Goal: Transaction & Acquisition: Book appointment/travel/reservation

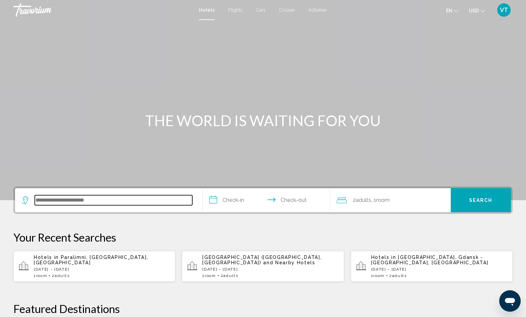
click at [146, 205] on input "Search widget" at bounding box center [113, 200] width 157 height 10
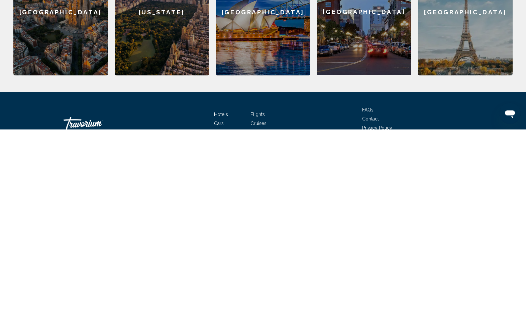
scroll to position [175, 0]
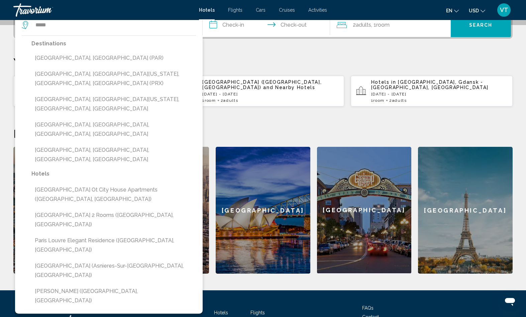
click at [85, 64] on button "[GEOGRAPHIC_DATA], [GEOGRAPHIC_DATA] (PAR)" at bounding box center [113, 58] width 164 height 13
type input "**********"
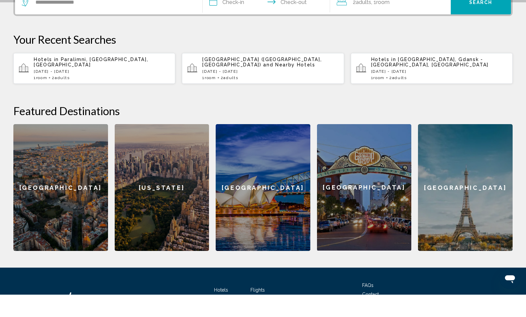
click at [235, 39] on input "**********" at bounding box center [267, 26] width 130 height 26
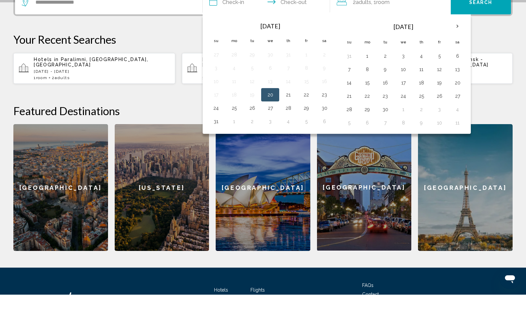
scroll to position [198, 0]
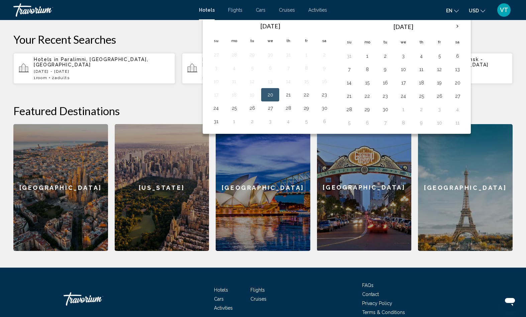
click at [466, 34] on th "Next month" at bounding box center [457, 26] width 18 height 15
click at [444, 114] on button "28" at bounding box center [439, 109] width 11 height 9
click at [466, 34] on th "Next month" at bounding box center [457, 26] width 18 height 15
click at [372, 61] on button "1" at bounding box center [366, 55] width 11 height 9
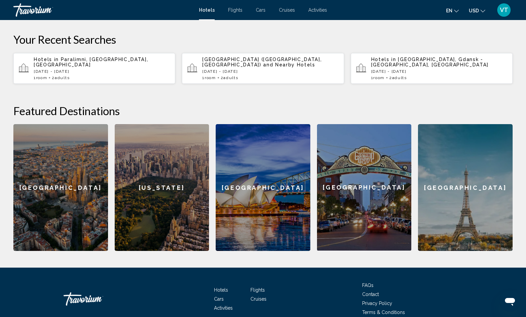
type input "**********"
click at [477, 14] on button "Search" at bounding box center [480, 2] width 60 height 24
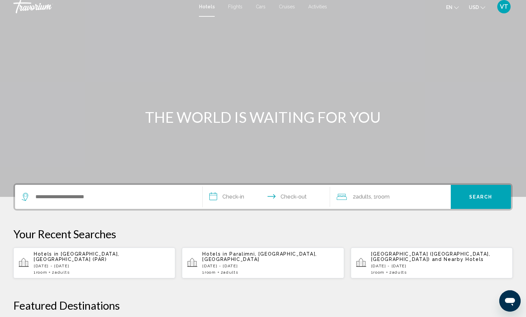
scroll to position [7, 0]
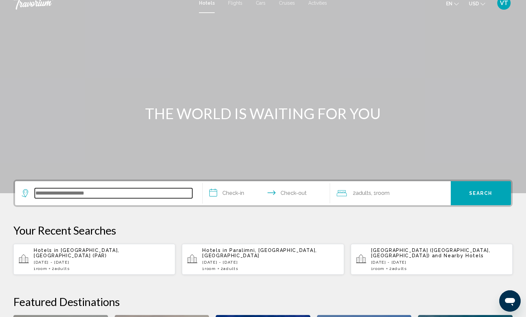
click at [150, 198] on input "Search widget" at bounding box center [113, 193] width 157 height 10
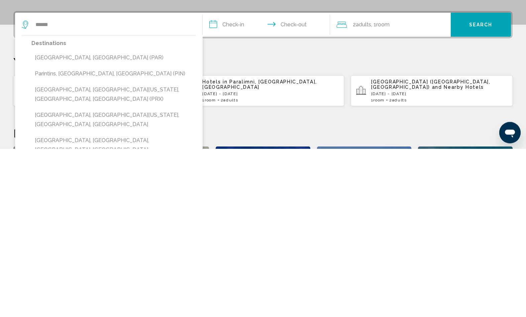
click at [86, 220] on button "[GEOGRAPHIC_DATA], [GEOGRAPHIC_DATA] (PAR)" at bounding box center [113, 226] width 164 height 13
type input "**********"
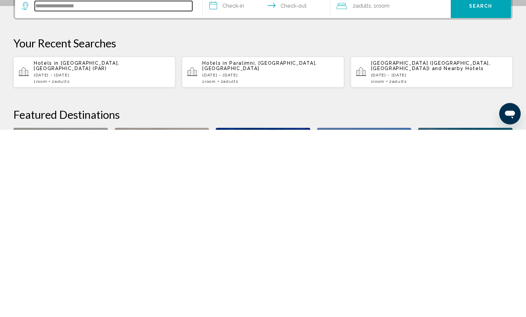
scroll to position [10, 0]
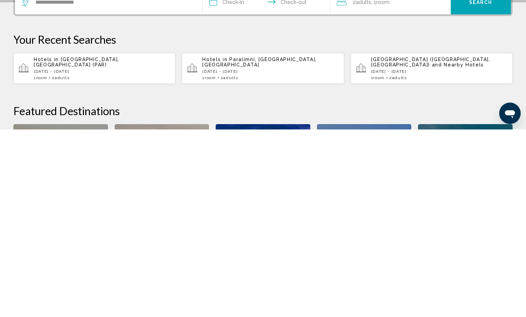
click at [241, 178] on input "**********" at bounding box center [267, 191] width 130 height 26
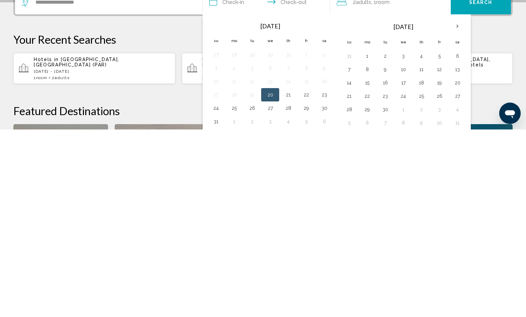
scroll to position [198, 0]
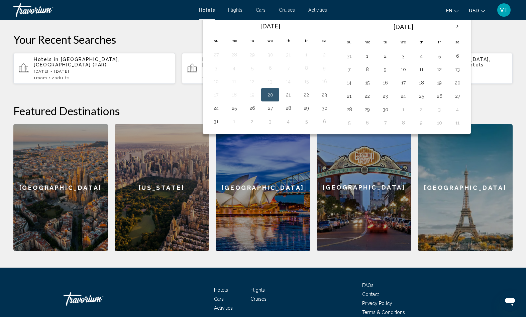
click at [466, 34] on th "Next month" at bounding box center [457, 26] width 18 height 15
click at [444, 114] on button "28" at bounding box center [439, 109] width 11 height 9
click at [466, 34] on th "Next month" at bounding box center [457, 26] width 18 height 15
click at [372, 61] on button "1" at bounding box center [366, 55] width 11 height 9
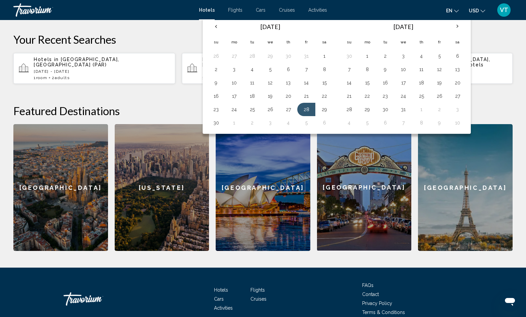
type input "**********"
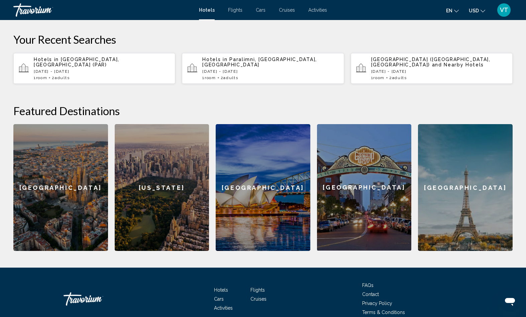
click at [481, 5] on span "Search" at bounding box center [480, 2] width 23 height 5
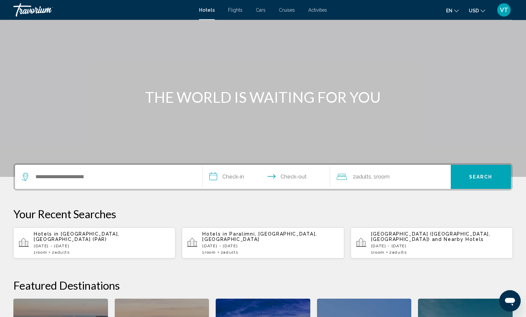
scroll to position [26, 0]
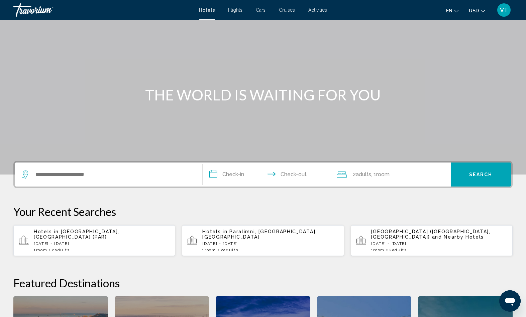
click at [155, 246] on p "[DATE] - [DATE]" at bounding box center [102, 244] width 136 height 5
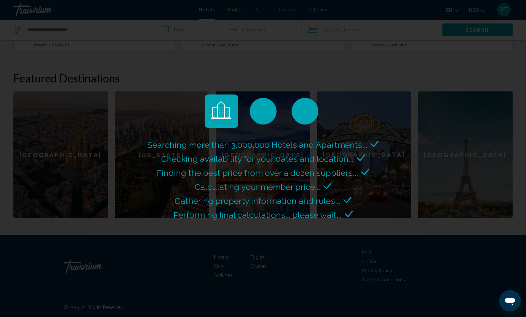
scroll to position [283, 0]
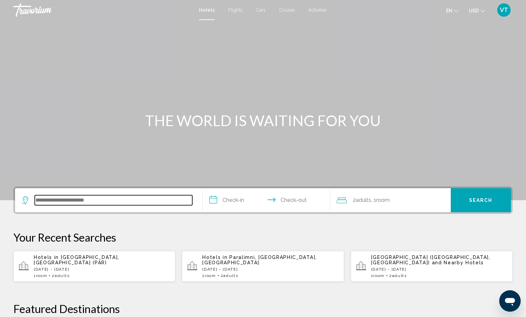
click at [173, 205] on input "Search widget" at bounding box center [113, 200] width 157 height 10
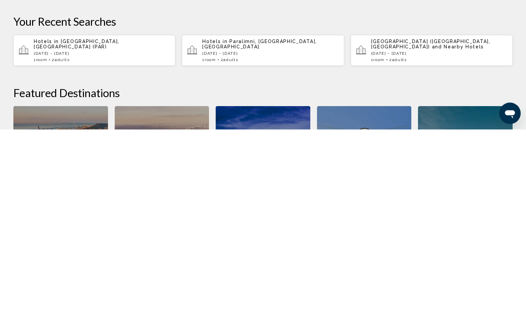
click at [147, 227] on div "Hotels in Paris, France (PAR) Fri, 28 Nov - Mon, 01 Dec 1 Room rooms 2 Adult Ad…" at bounding box center [102, 238] width 136 height 23
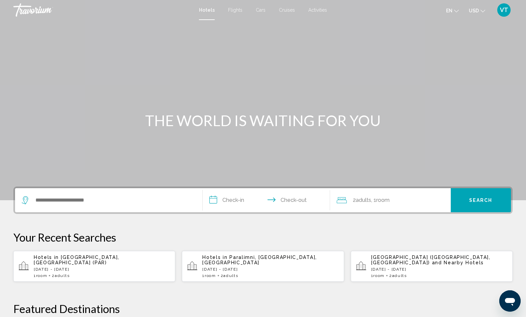
click at [117, 266] on span "[GEOGRAPHIC_DATA], [GEOGRAPHIC_DATA] (PAR)" at bounding box center [77, 260] width 86 height 11
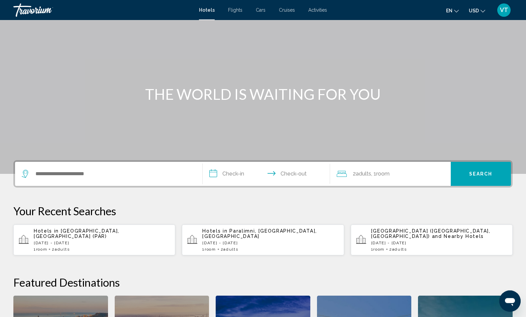
click at [137, 252] on div "Hotels in Paris, France (PAR) Fri, 28 Nov - Mon, 01 Dec 1 Room rooms 2 Adult Ad…" at bounding box center [102, 240] width 136 height 23
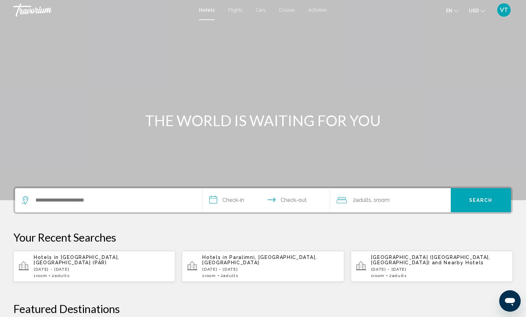
click at [233, 11] on span "Flights" at bounding box center [235, 9] width 14 height 5
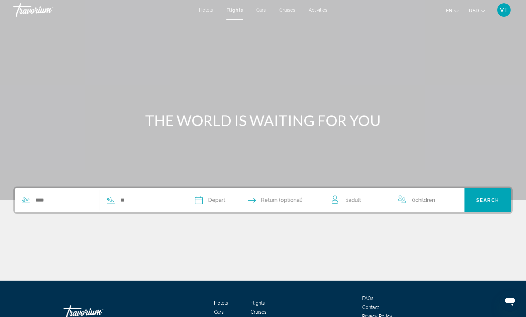
click at [199, 12] on span "Hotels" at bounding box center [206, 9] width 14 height 5
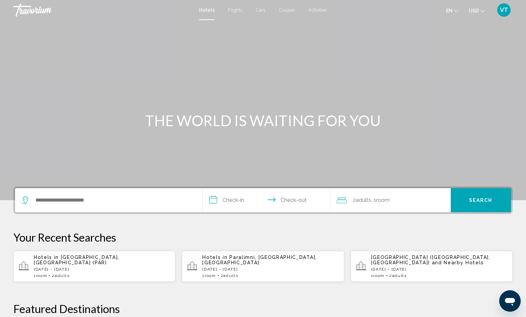
click at [259, 13] on span "Cars" at bounding box center [261, 9] width 10 height 5
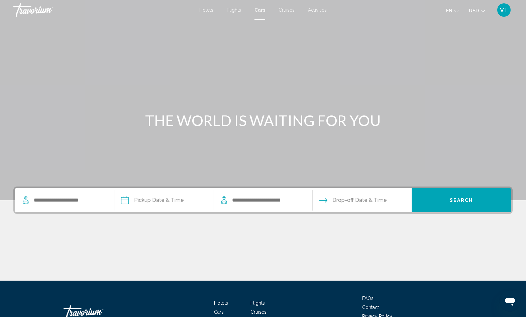
click at [202, 13] on span "Hotels" at bounding box center [206, 9] width 14 height 5
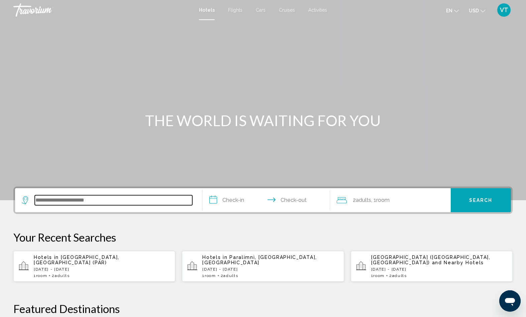
click at [171, 205] on input "Search widget" at bounding box center [113, 200] width 157 height 10
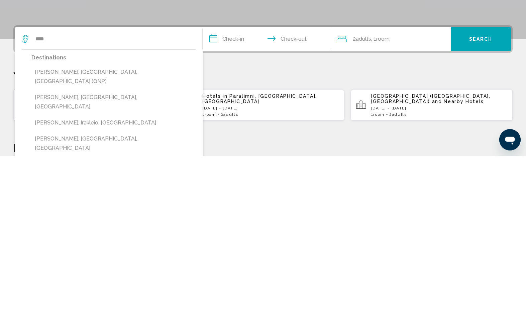
click at [117, 227] on button "[PERSON_NAME], [GEOGRAPHIC_DATA], [GEOGRAPHIC_DATA] (QNP)" at bounding box center [113, 238] width 164 height 22
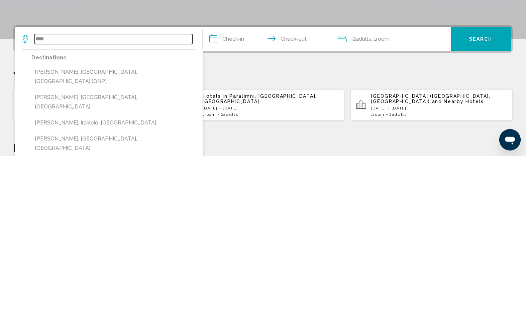
type input "**********"
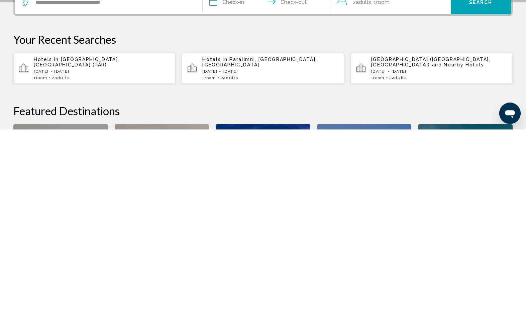
click at [250, 178] on input "**********" at bounding box center [267, 191] width 130 height 26
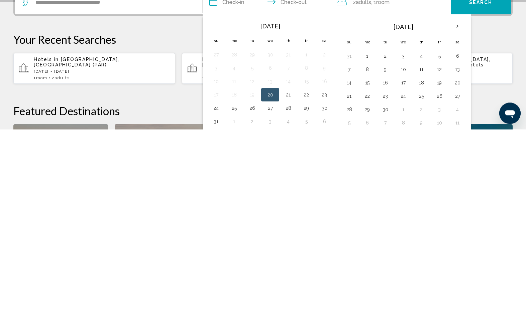
scroll to position [198, 0]
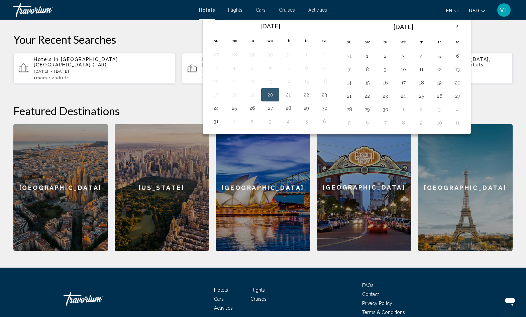
click at [293, 100] on button "21" at bounding box center [288, 94] width 11 height 9
click at [220, 126] on button "31" at bounding box center [215, 121] width 11 height 9
type input "**********"
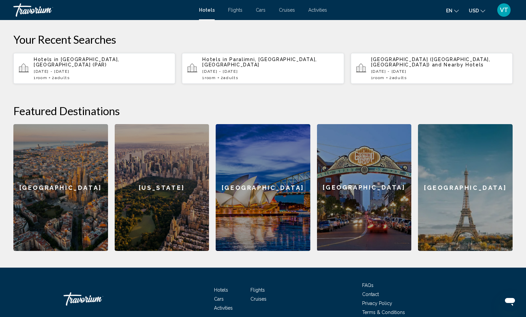
click at [389, 5] on span "Room" at bounding box center [382, 2] width 13 height 6
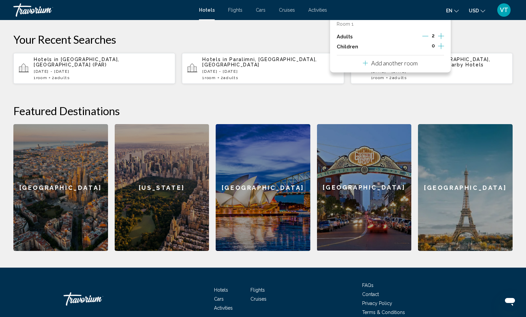
click at [438, 40] on icon "Increment adults" at bounding box center [441, 36] width 6 height 8
click at [422, 39] on icon "Decrement adults" at bounding box center [425, 36] width 6 height 6
click at [438, 50] on icon "Increment children" at bounding box center [441, 46] width 6 height 8
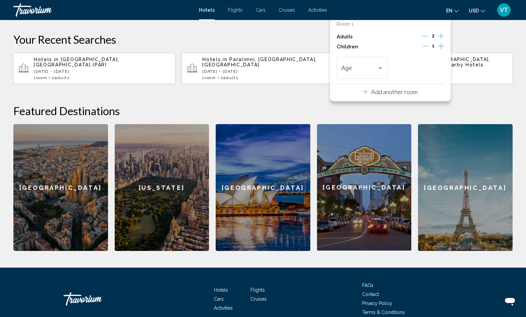
click at [438, 50] on icon "Increment children" at bounding box center [441, 46] width 6 height 8
click at [440, 52] on button "Increment children" at bounding box center [441, 47] width 6 height 10
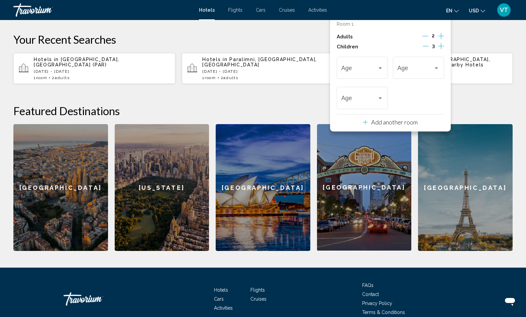
click at [440, 50] on icon "Increment children" at bounding box center [441, 46] width 6 height 8
click at [381, 71] on div "Travelers: 2 adults, 4 children" at bounding box center [380, 67] width 6 height 5
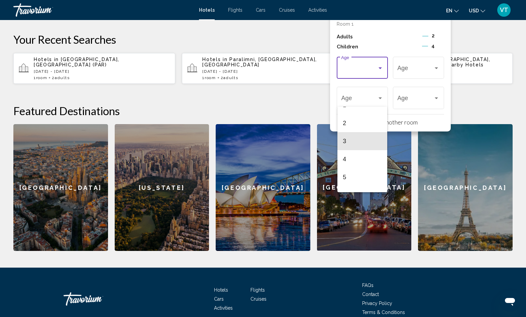
scroll to position [29, 0]
click at [360, 139] on span "3" at bounding box center [361, 141] width 39 height 18
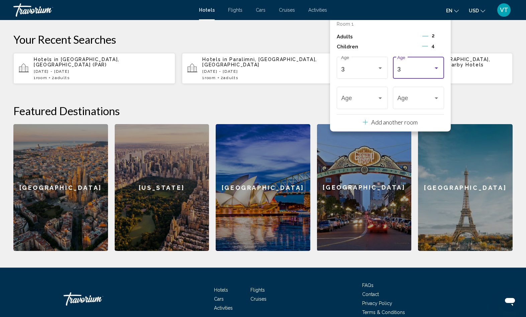
click at [436, 79] on div "3 Age" at bounding box center [418, 67] width 51 height 24
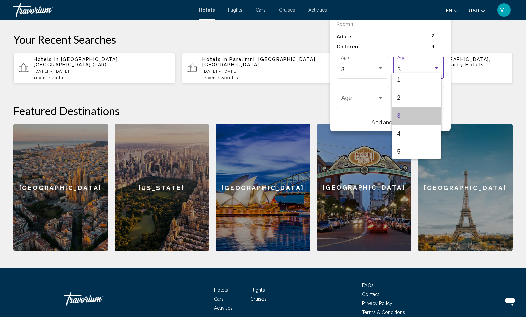
click at [412, 117] on span "3" at bounding box center [416, 116] width 39 height 18
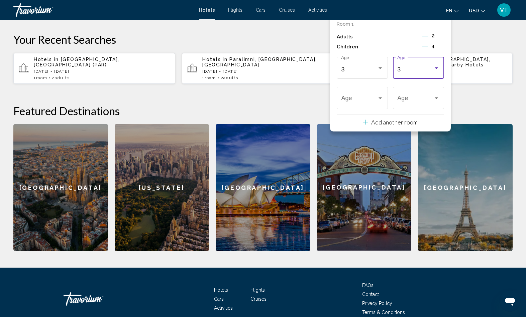
click at [435, 71] on div "Travelers: 2 adults, 4 children" at bounding box center [436, 67] width 6 height 5
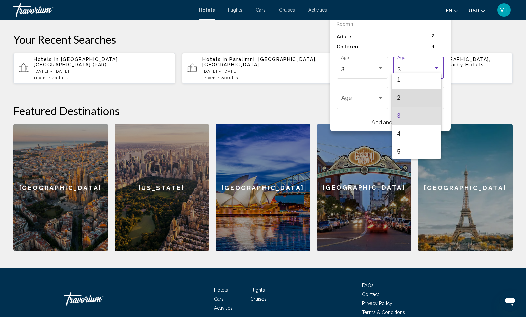
click at [408, 97] on span "2" at bounding box center [416, 98] width 39 height 18
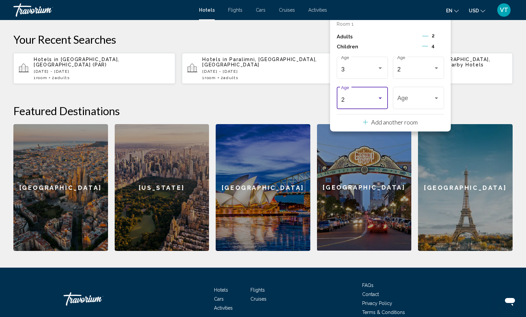
click at [381, 109] on div "2 Age" at bounding box center [362, 98] width 42 height 24
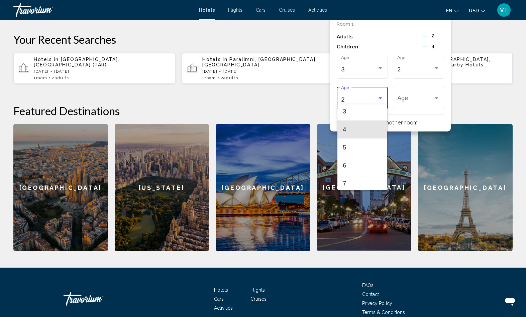
scroll to position [60, 0]
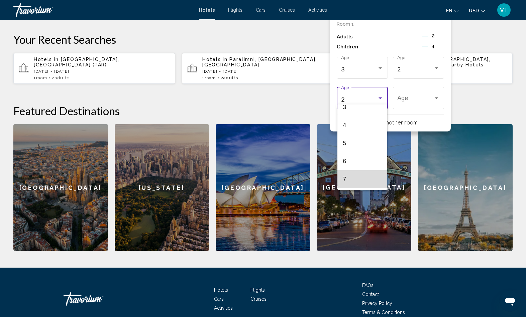
click at [346, 179] on span "7" at bounding box center [361, 179] width 39 height 18
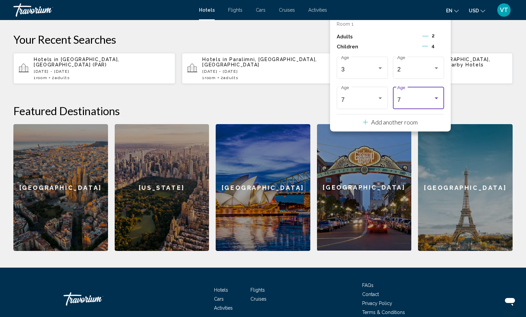
click at [435, 101] on div "Travelers: 2 adults, 4 children" at bounding box center [436, 98] width 6 height 5
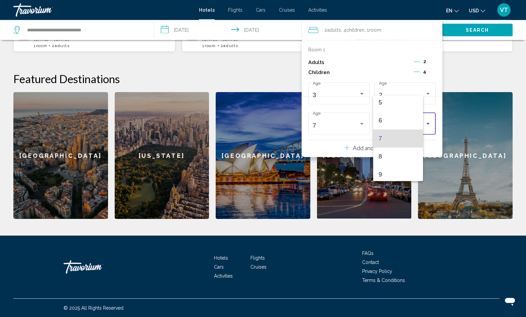
scroll to position [231, 0]
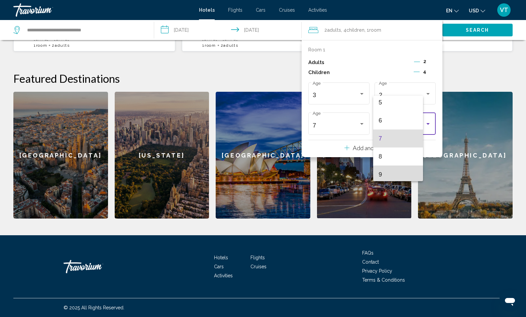
click at [388, 173] on span "9" at bounding box center [397, 175] width 39 height 18
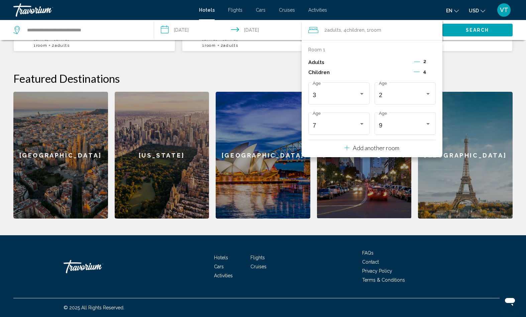
click at [460, 130] on div "**********" at bounding box center [263, 87] width 526 height 263
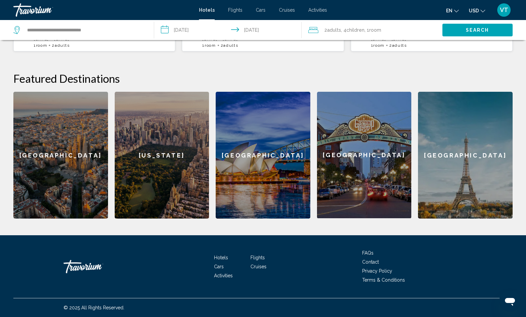
click at [482, 33] on span "Search" at bounding box center [476, 30] width 23 height 5
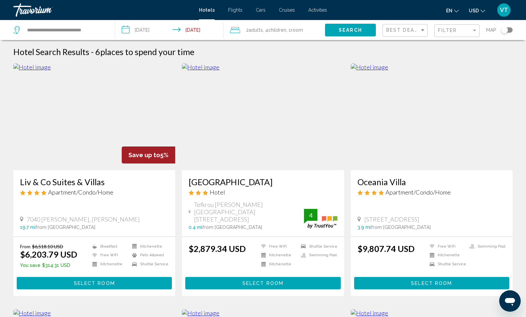
click at [279, 35] on span ", 4 Child Children" at bounding box center [274, 29] width 23 height 9
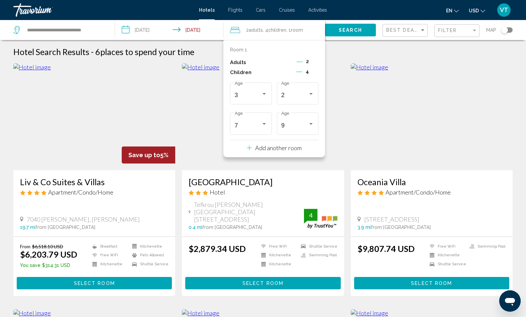
click at [261, 127] on div "Travelers: 2 adults, 4 children" at bounding box center [264, 124] width 6 height 5
click at [228, 107] on span "0" at bounding box center [233, 105] width 26 height 18
click at [308, 127] on div "Travelers: 2 adults, 4 children" at bounding box center [311, 124] width 6 height 5
click at [266, 107] on span "0" at bounding box center [275, 105] width 26 height 18
click at [308, 97] on div "Travelers: 2 adults, 4 children" at bounding box center [311, 93] width 6 height 5
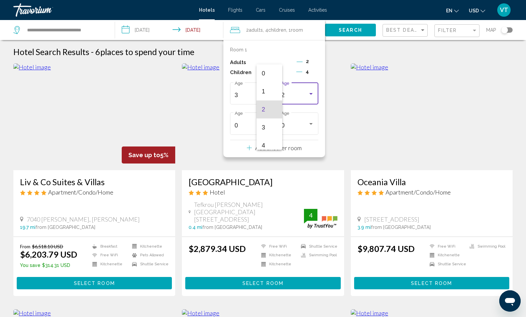
scroll to position [2, 0]
click at [269, 73] on span "0" at bounding box center [275, 71] width 26 height 18
click at [261, 97] on div "Travelers: 2 adults, 4 children" at bounding box center [264, 93] width 6 height 5
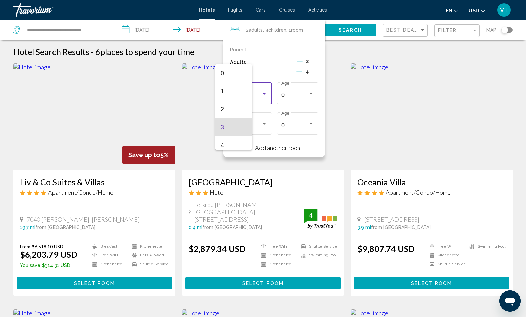
scroll to position [20, 0]
click at [234, 70] on span "1" at bounding box center [233, 71] width 26 height 18
click at [296, 75] on icon "Decrement children" at bounding box center [299, 72] width 6 height 6
click at [297, 75] on icon "Decrement children" at bounding box center [300, 72] width 6 height 6
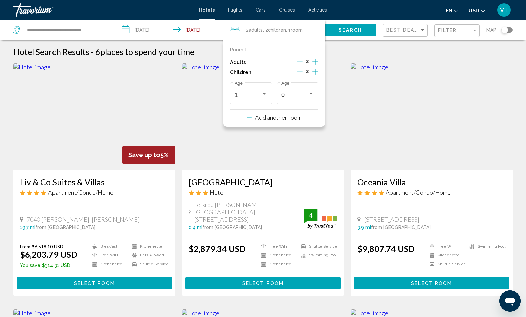
click at [296, 72] on icon "Decrement children" at bounding box center [299, 72] width 6 height 0
click at [338, 33] on span "Search" at bounding box center [349, 30] width 23 height 5
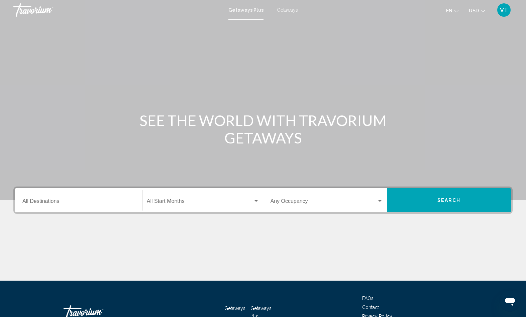
click at [104, 211] on div "Destination All Destinations" at bounding box center [78, 200] width 113 height 21
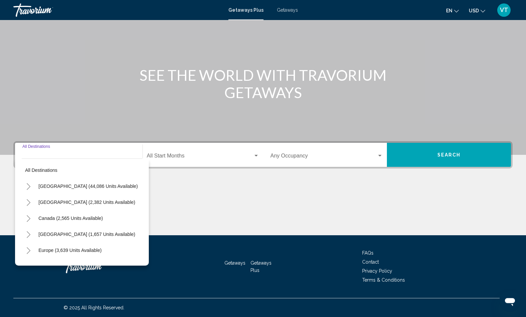
scroll to position [117, 0]
click at [31, 248] on icon "Toggle Europe (3,639 units available)" at bounding box center [28, 251] width 5 height 7
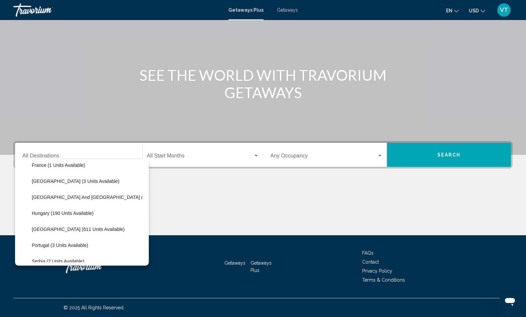
scroll to position [182, 0]
click at [113, 194] on span "Greece and Cyprus (10 units available)" at bounding box center [107, 196] width 150 height 5
type input "**********"
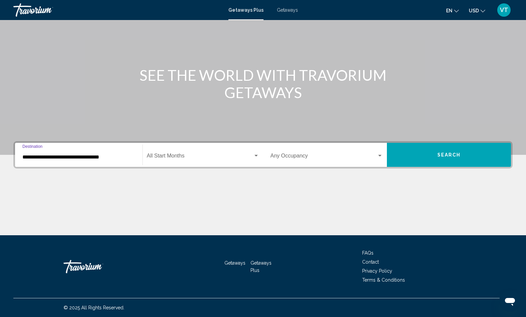
click at [184, 145] on div "Start Month All Start Months" at bounding box center [203, 155] width 112 height 21
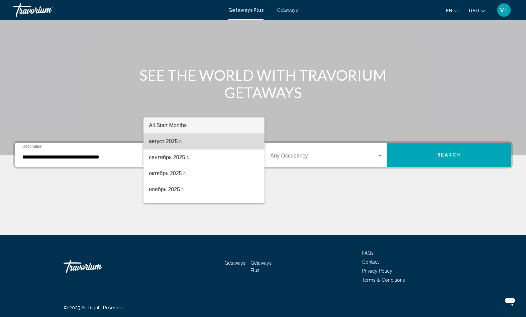
click at [177, 140] on span "август 2025 г." at bounding box center [204, 142] width 110 height 16
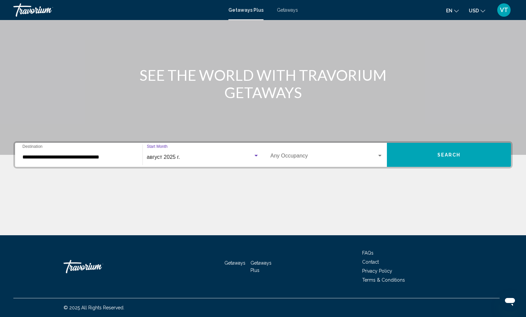
click at [370, 154] on span "Search widget" at bounding box center [323, 157] width 107 height 6
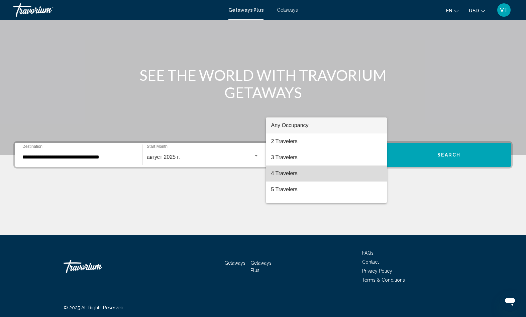
click at [290, 174] on span "4 Travelers" at bounding box center [326, 174] width 110 height 16
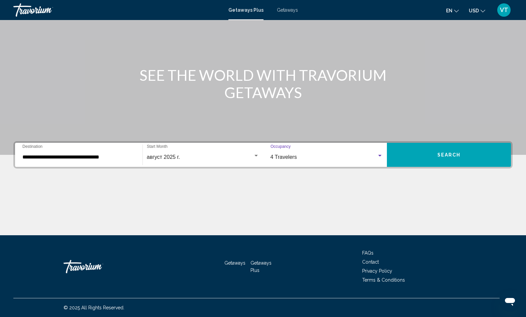
click at [439, 143] on button "Search" at bounding box center [449, 155] width 124 height 24
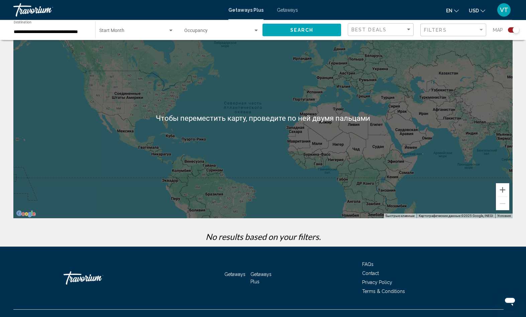
scroll to position [42, 0]
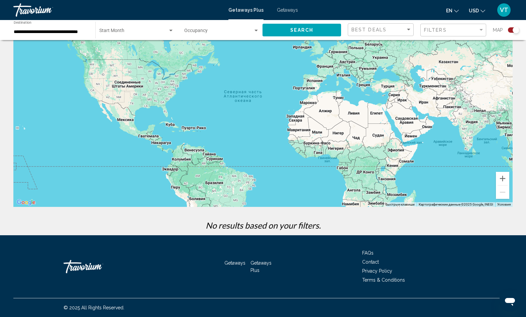
click at [293, 13] on span "Getaways" at bounding box center [287, 9] width 21 height 5
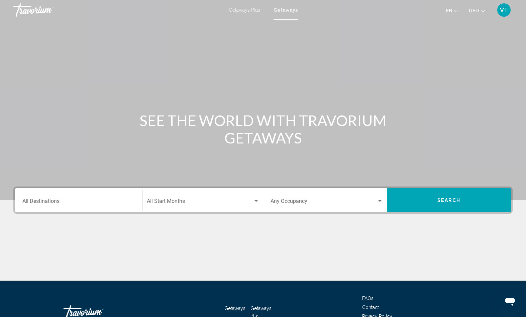
click at [104, 206] on input "Destination All Destinations" at bounding box center [78, 203] width 113 height 6
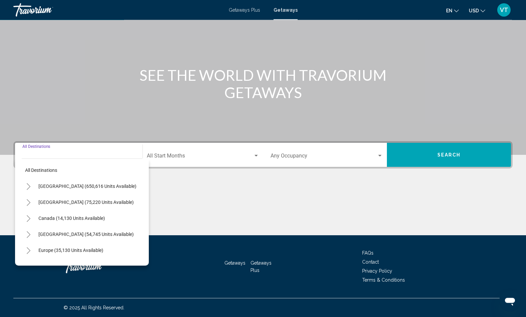
scroll to position [89, 0]
click at [33, 256] on button "Toggle Europe (35,130 units available)" at bounding box center [28, 250] width 13 height 13
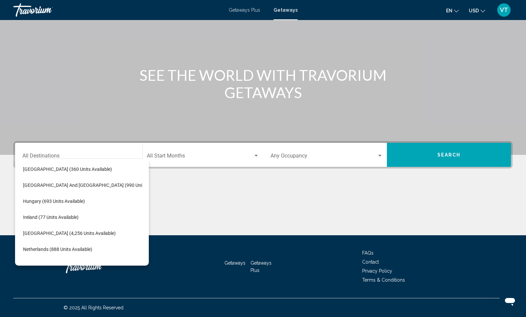
scroll to position [204, 9]
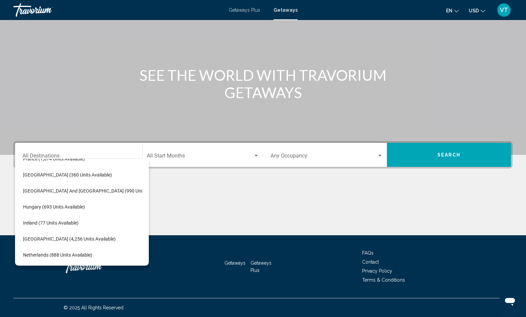
click at [121, 191] on span "Greece and Cyprus (990 units available)" at bounding box center [95, 190] width 144 height 5
type input "**********"
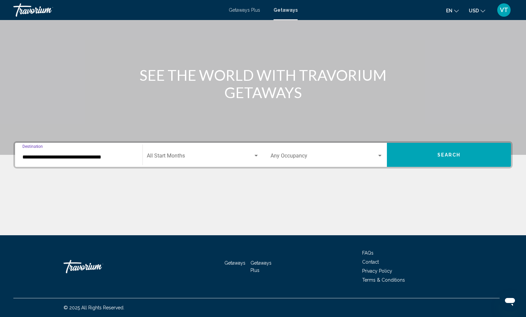
click at [213, 154] on span "Search widget" at bounding box center [200, 157] width 106 height 6
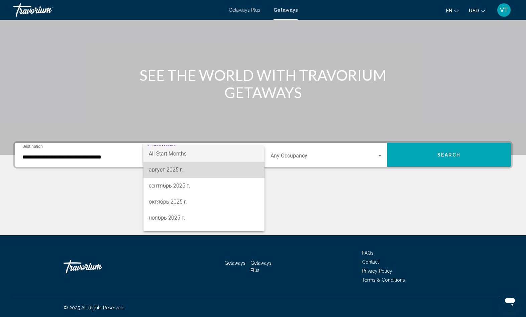
click at [178, 171] on span "август 2025 г." at bounding box center [204, 170] width 110 height 16
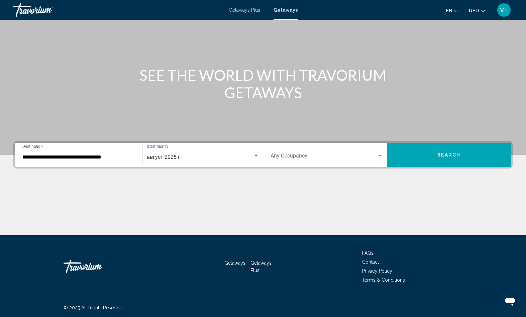
click at [370, 154] on span "Search widget" at bounding box center [323, 157] width 107 height 6
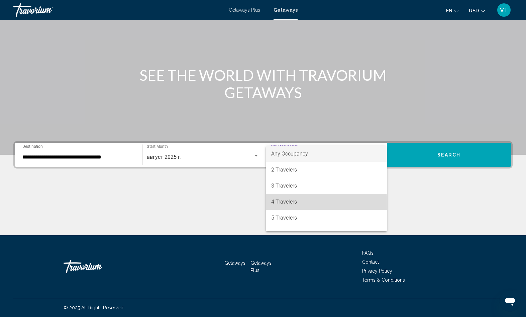
click at [292, 204] on span "4 Travelers" at bounding box center [326, 202] width 110 height 16
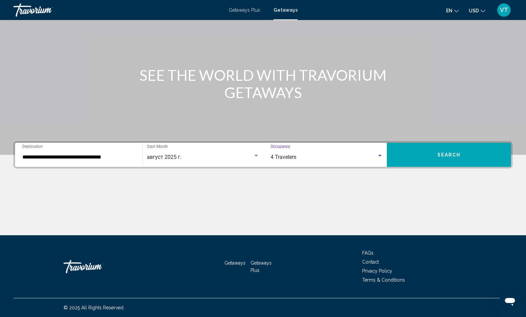
click at [431, 148] on button "Search" at bounding box center [449, 155] width 124 height 24
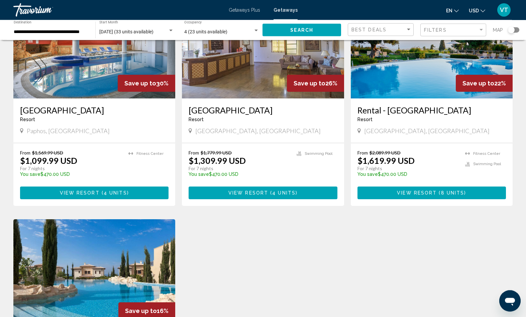
scroll to position [307, 0]
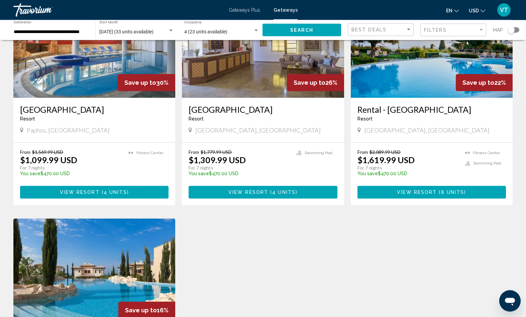
click at [154, 198] on button "View Resort ( 4 units )" at bounding box center [94, 192] width 148 height 12
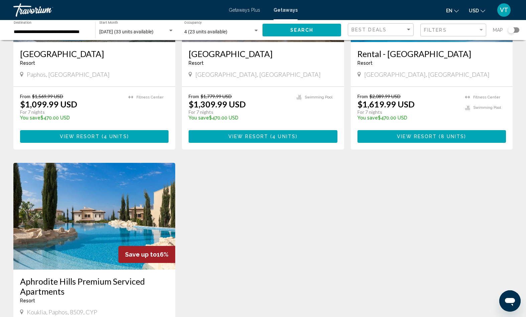
scroll to position [362, 0]
click at [136, 143] on button "View Resort ( 4 units )" at bounding box center [94, 136] width 148 height 12
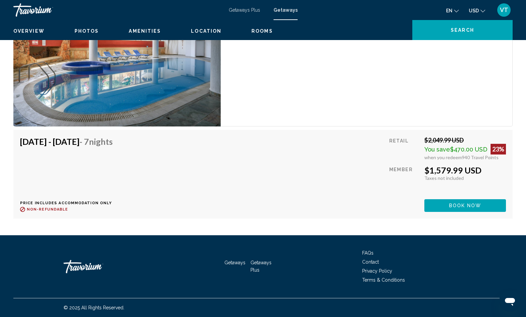
scroll to position [1565, 0]
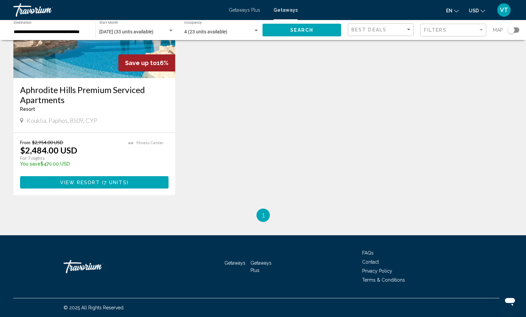
scroll to position [557, 0]
click at [157, 189] on button "View Resort ( 7 units )" at bounding box center [94, 182] width 148 height 12
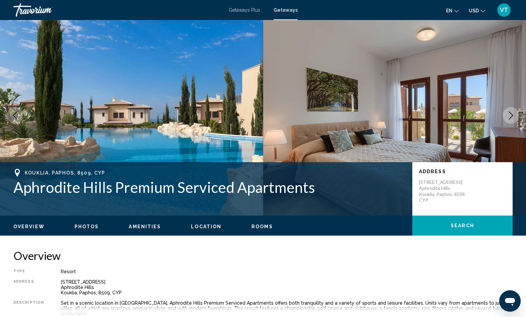
scroll to position [5, 0]
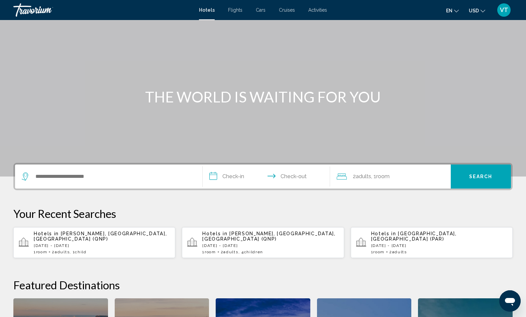
scroll to position [27, 0]
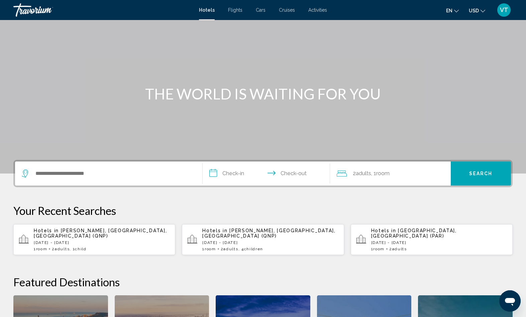
click at [391, 245] on p "[DATE] - [DATE]" at bounding box center [439, 243] width 136 height 5
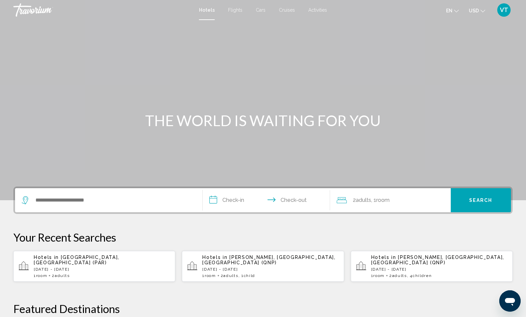
click at [142, 266] on p "Hotels in [GEOGRAPHIC_DATA], [GEOGRAPHIC_DATA] (PAR)" at bounding box center [102, 260] width 136 height 11
click at [238, 266] on p "Hotels in [GEOGRAPHIC_DATA], [GEOGRAPHIC_DATA], [GEOGRAPHIC_DATA] (QNP)" at bounding box center [270, 260] width 136 height 11
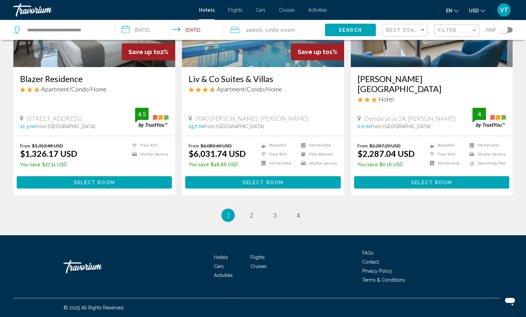
scroll to position [1012, 0]
click at [252, 221] on link "page 2" at bounding box center [251, 215] width 12 height 12
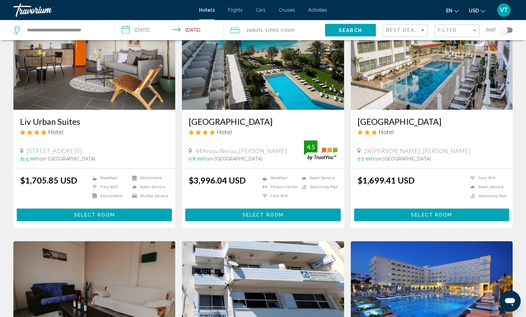
scroll to position [60, 0]
click at [151, 221] on button "Select Room" at bounding box center [94, 215] width 155 height 12
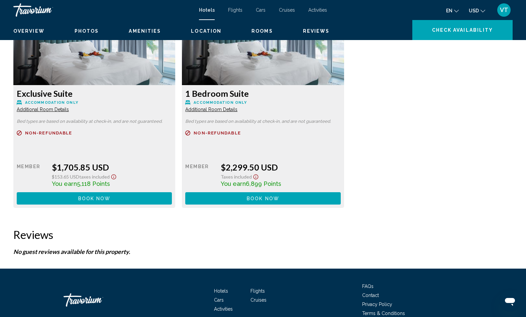
scroll to position [920, 0]
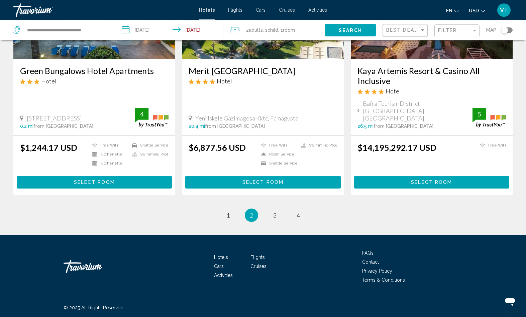
scroll to position [892, 0]
click at [280, 221] on link "page 3" at bounding box center [275, 215] width 12 height 12
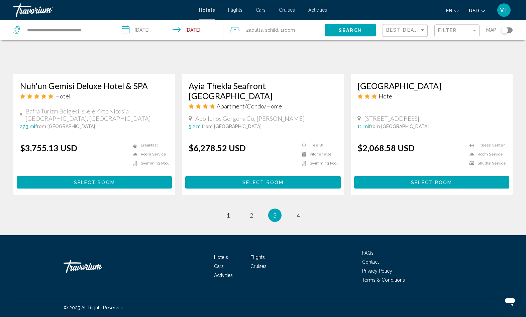
scroll to position [1015, 0]
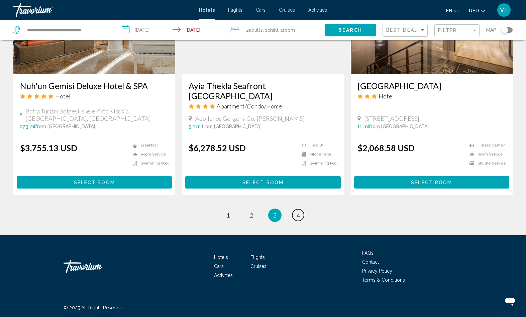
click at [304, 221] on link "page 4" at bounding box center [298, 215] width 12 height 12
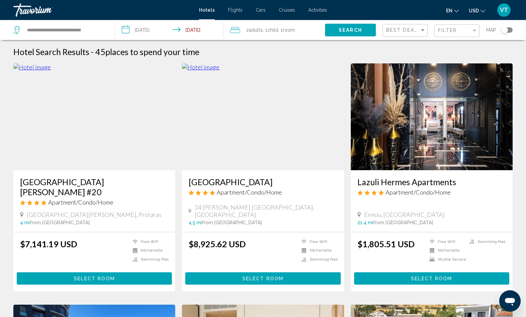
click at [353, 84] on img "Main content" at bounding box center [431, 116] width 162 height 107
